Goal: Transaction & Acquisition: Obtain resource

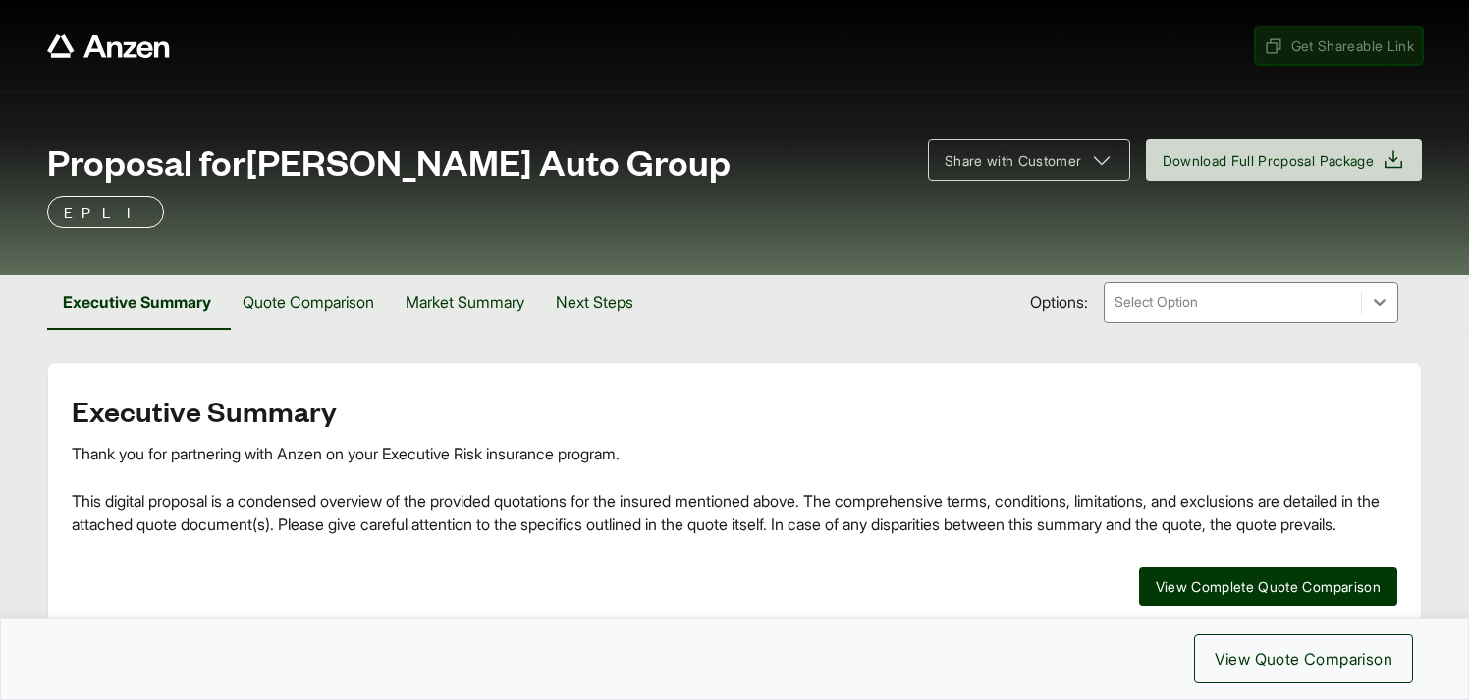
click at [1310, 43] on span "Get Shareable Link" at bounding box center [1338, 45] width 150 height 21
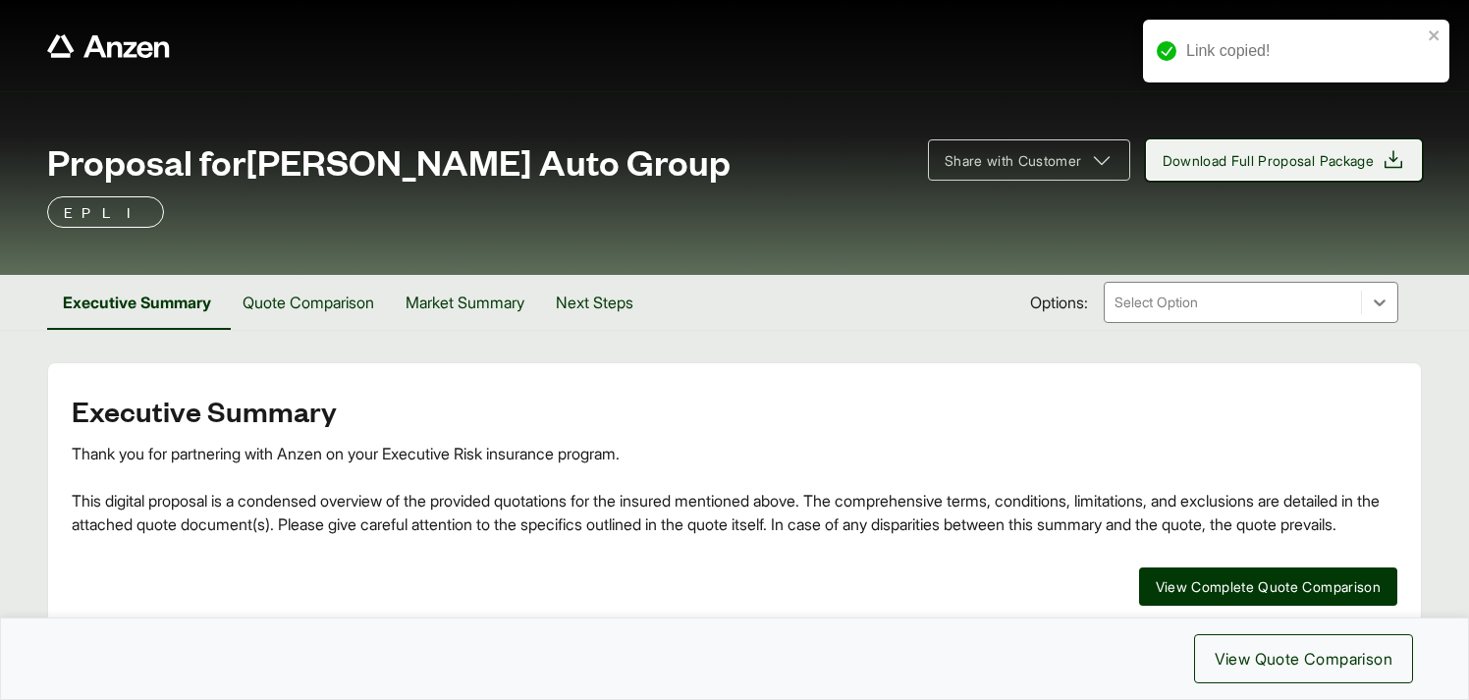
click at [1286, 162] on span "Download Full Proposal Package" at bounding box center [1268, 160] width 212 height 21
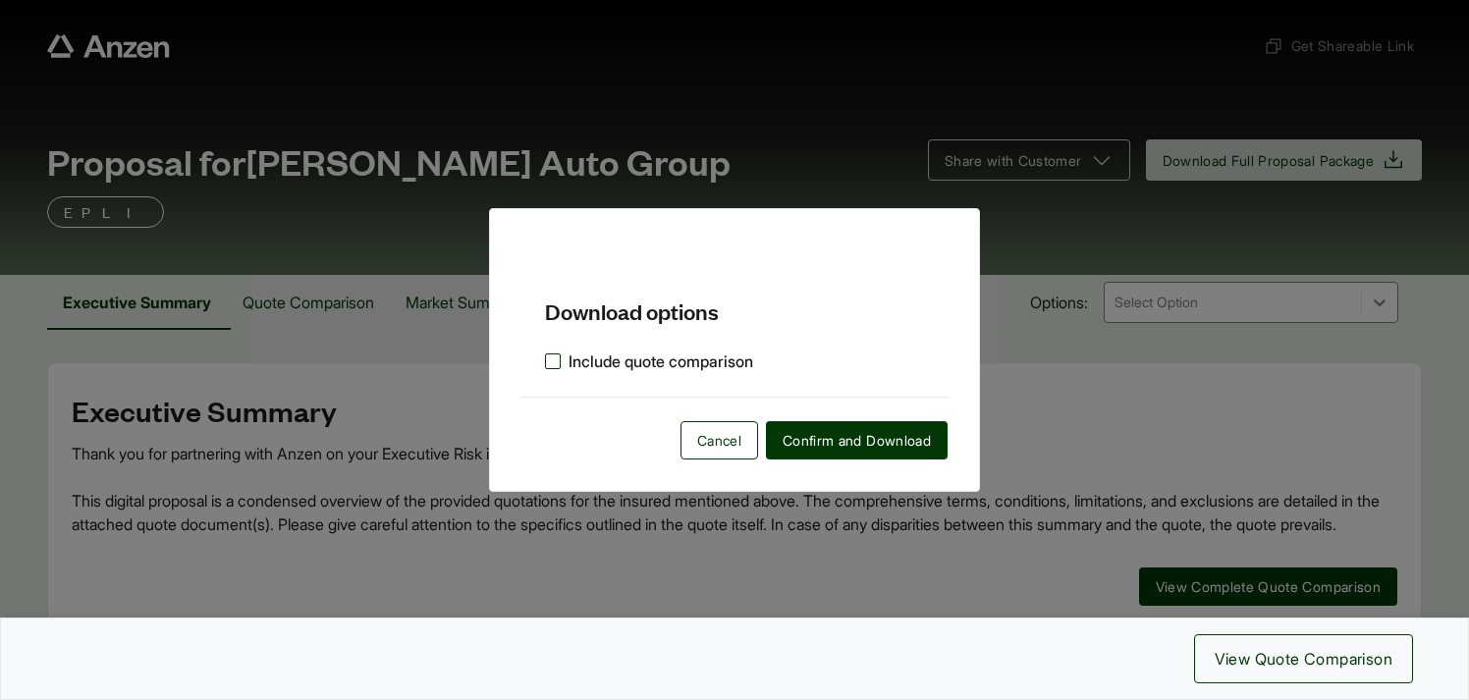
click at [556, 367] on label "Include quote comparison" at bounding box center [649, 361] width 208 height 24
click at [820, 436] on span "Confirm and Download" at bounding box center [856, 440] width 148 height 21
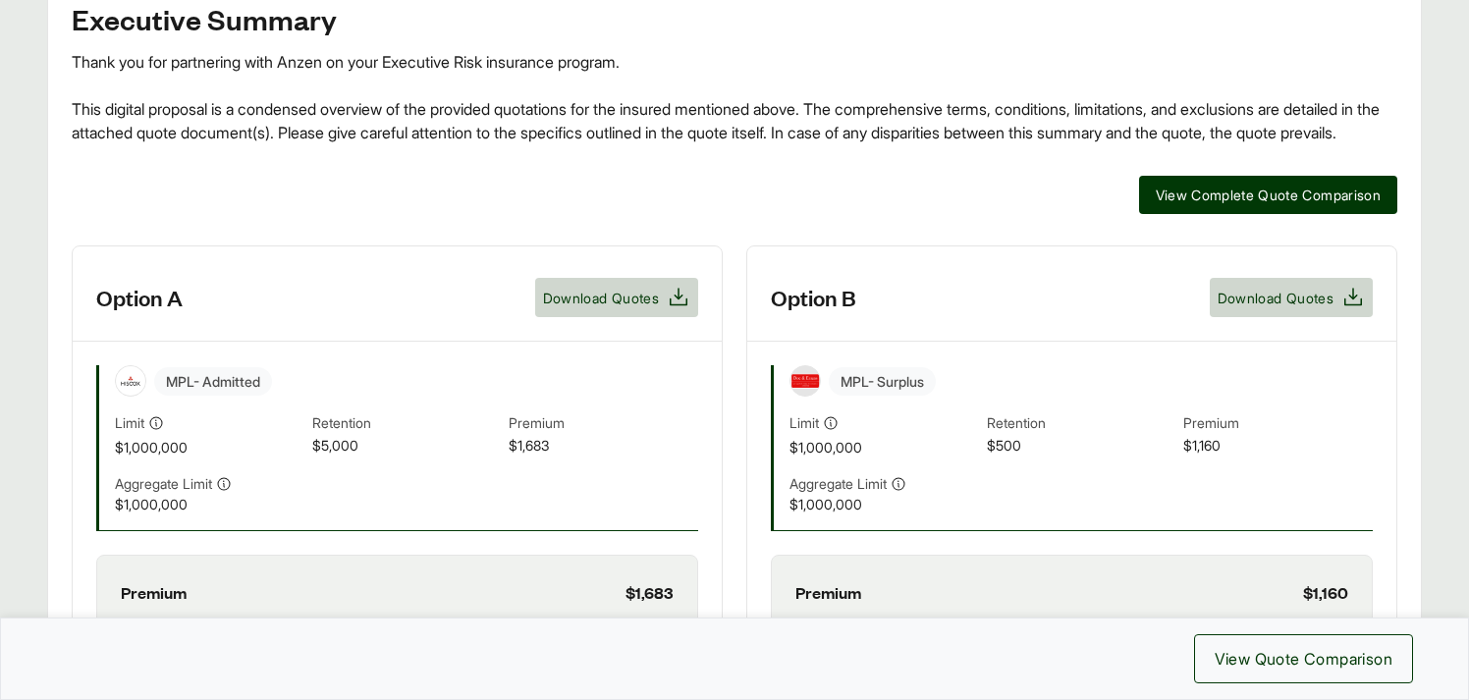
scroll to position [388, 0]
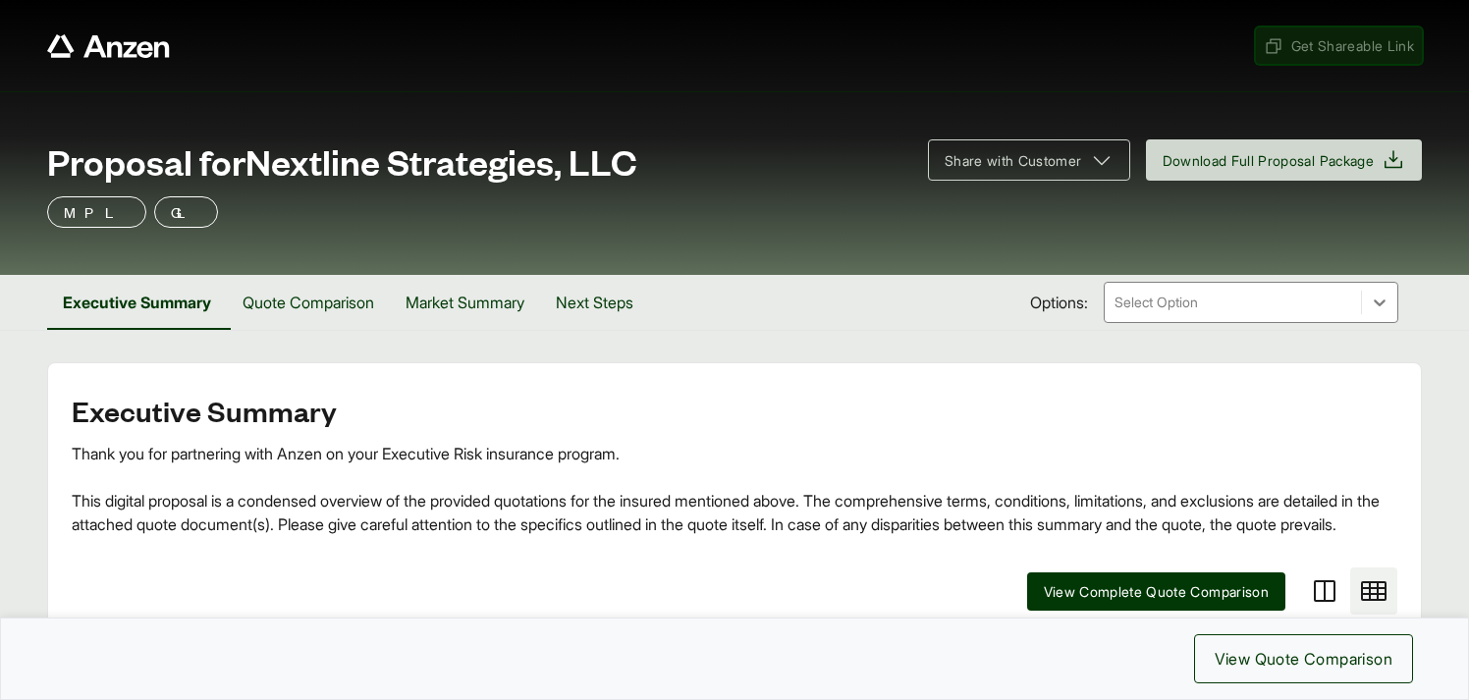
click at [1304, 50] on span "Get Shareable Link" at bounding box center [1338, 45] width 150 height 21
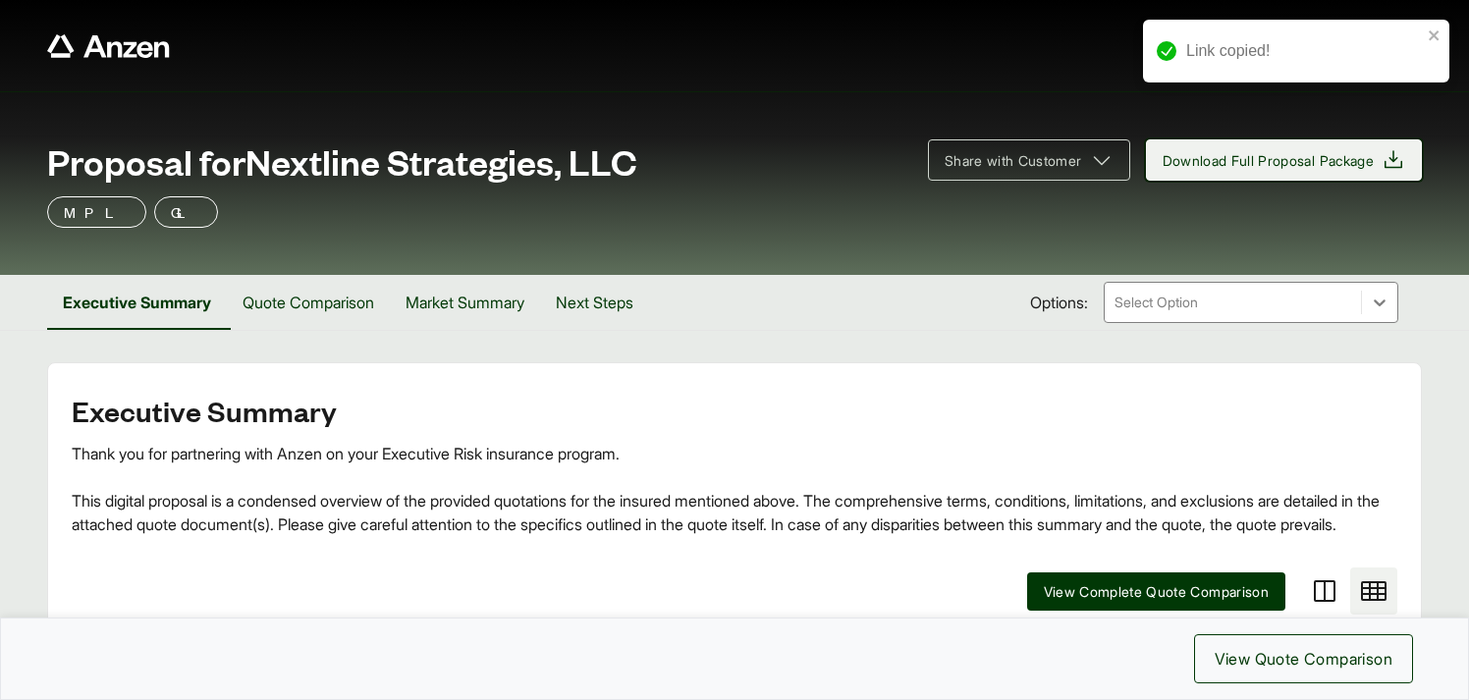
click at [1273, 172] on button "Download Full Proposal Package" at bounding box center [1284, 159] width 277 height 41
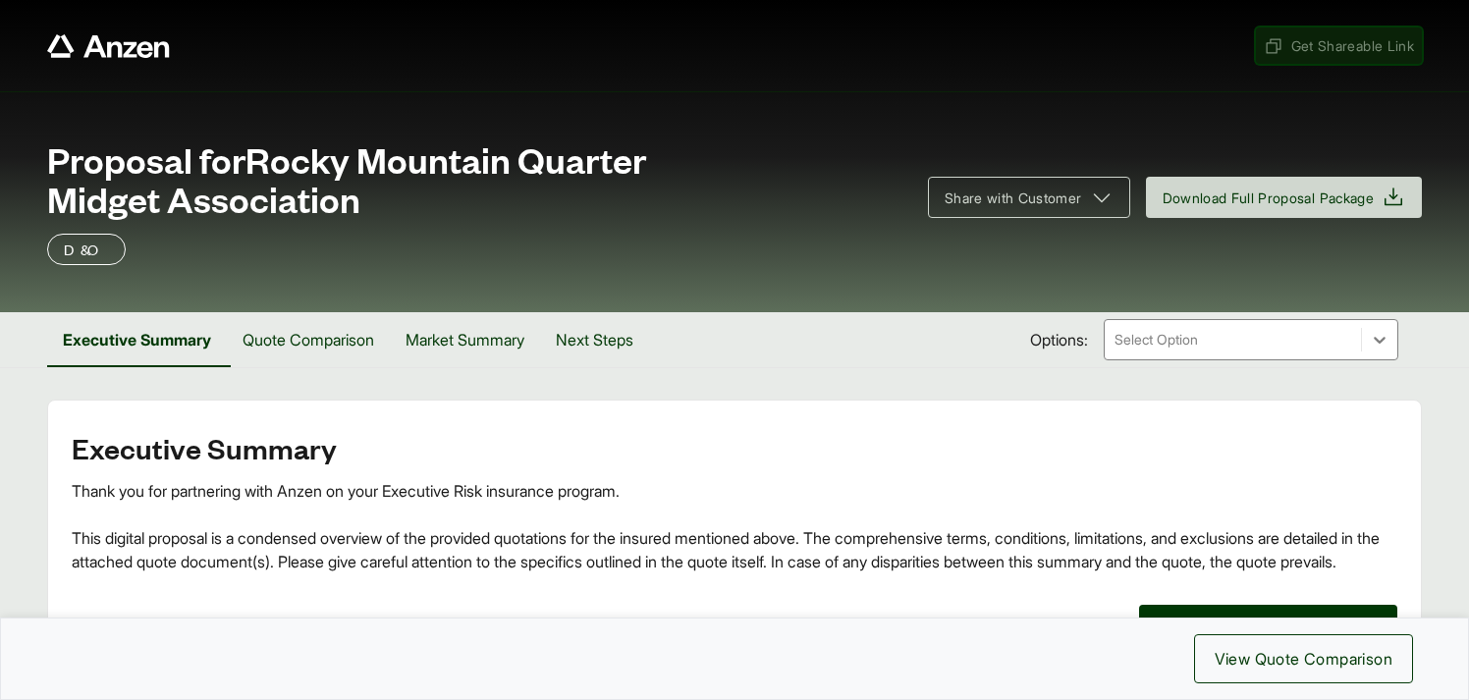
click at [1358, 43] on span "Get Shareable Link" at bounding box center [1338, 45] width 150 height 21
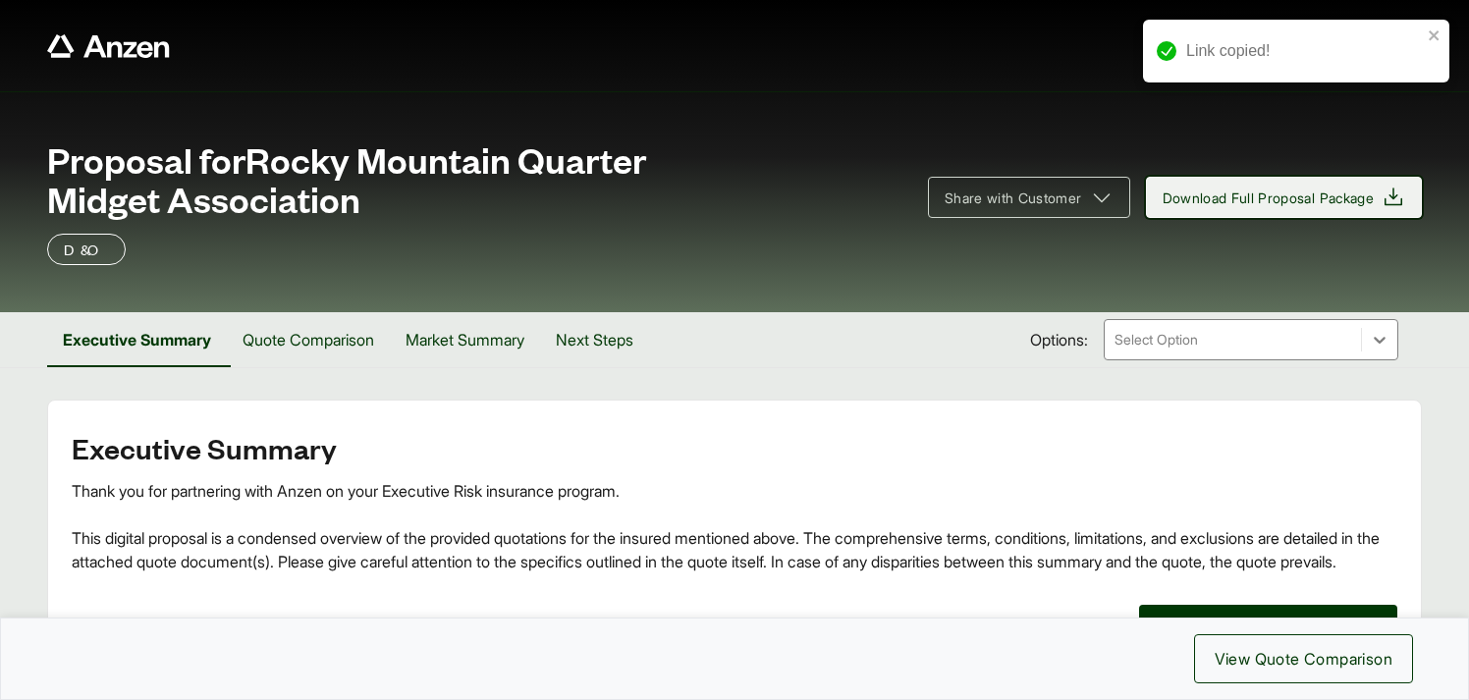
click at [1281, 191] on span "Download Full Proposal Package" at bounding box center [1268, 198] width 212 height 21
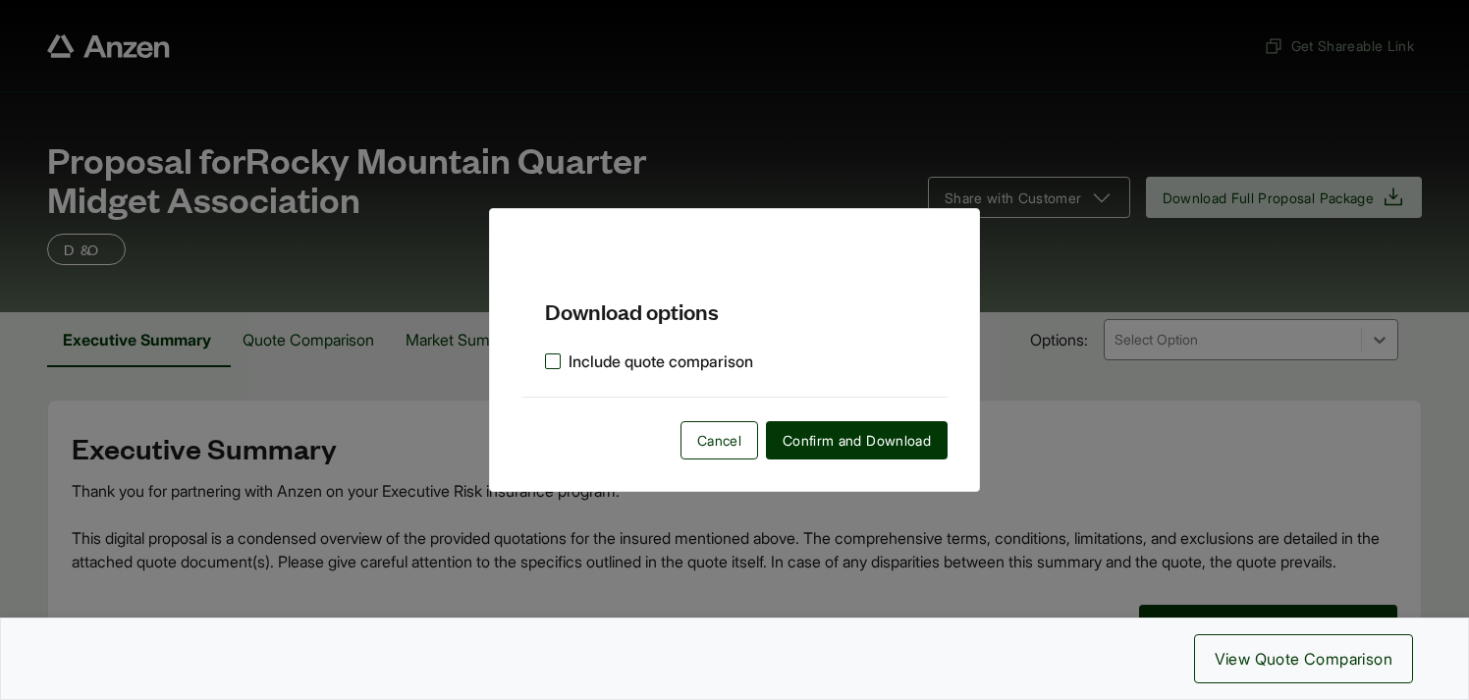
click at [553, 362] on label "Include quote comparison" at bounding box center [649, 361] width 208 height 24
click at [825, 438] on span "Confirm and Download" at bounding box center [856, 440] width 148 height 21
